Goal: Information Seeking & Learning: Learn about a topic

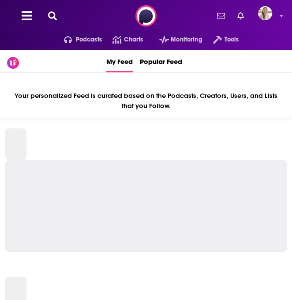
click at [50, 16] on icon at bounding box center [52, 15] width 9 height 9
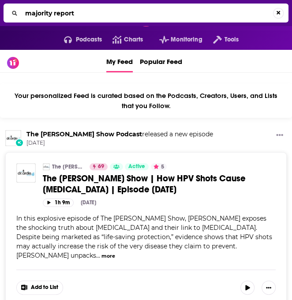
type input "majority report"
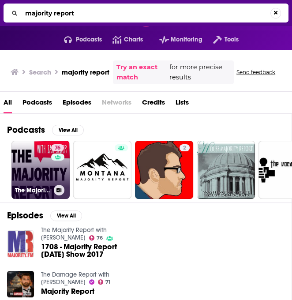
click at [42, 171] on link "76 The Majority Report with [PERSON_NAME]" at bounding box center [40, 170] width 58 height 58
